Goal: Task Accomplishment & Management: Manage account settings

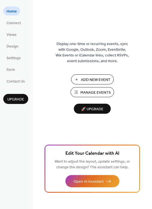
click at [83, 95] on span "Manage Events" at bounding box center [95, 93] width 30 height 6
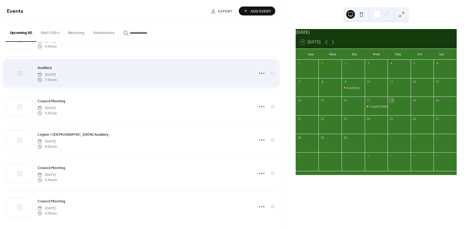
scroll to position [29, 0]
click at [261, 71] on circle at bounding box center [261, 70] width 1 height 1
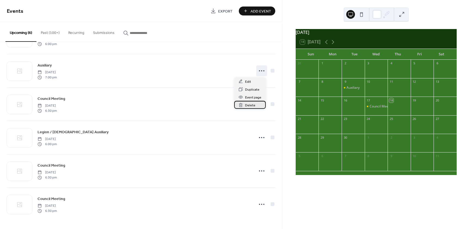
click at [250, 106] on span "Delete" at bounding box center [250, 106] width 10 height 6
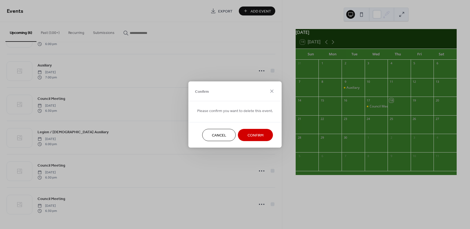
click at [252, 135] on span "Confirm" at bounding box center [255, 136] width 16 height 6
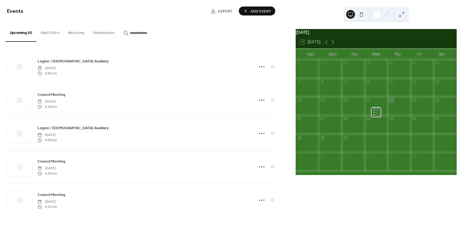
scroll to position [0, 0]
